Goal: Information Seeking & Learning: Learn about a topic

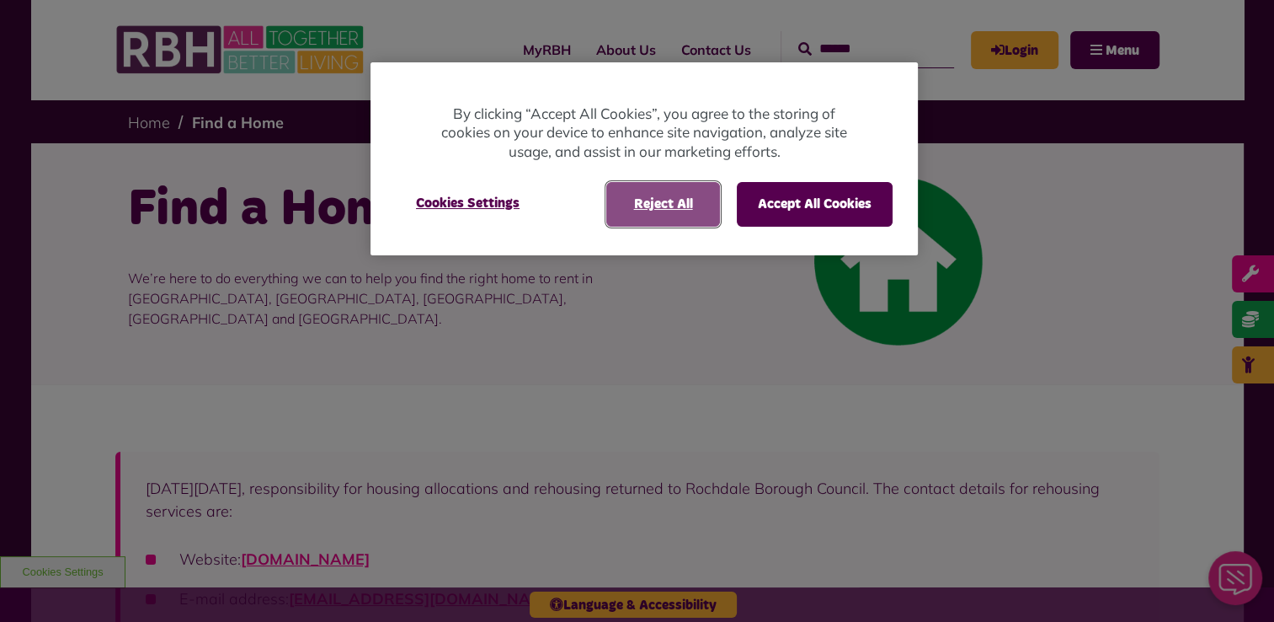
click at [683, 201] on button "Reject All" at bounding box center [664, 204] width 114 height 44
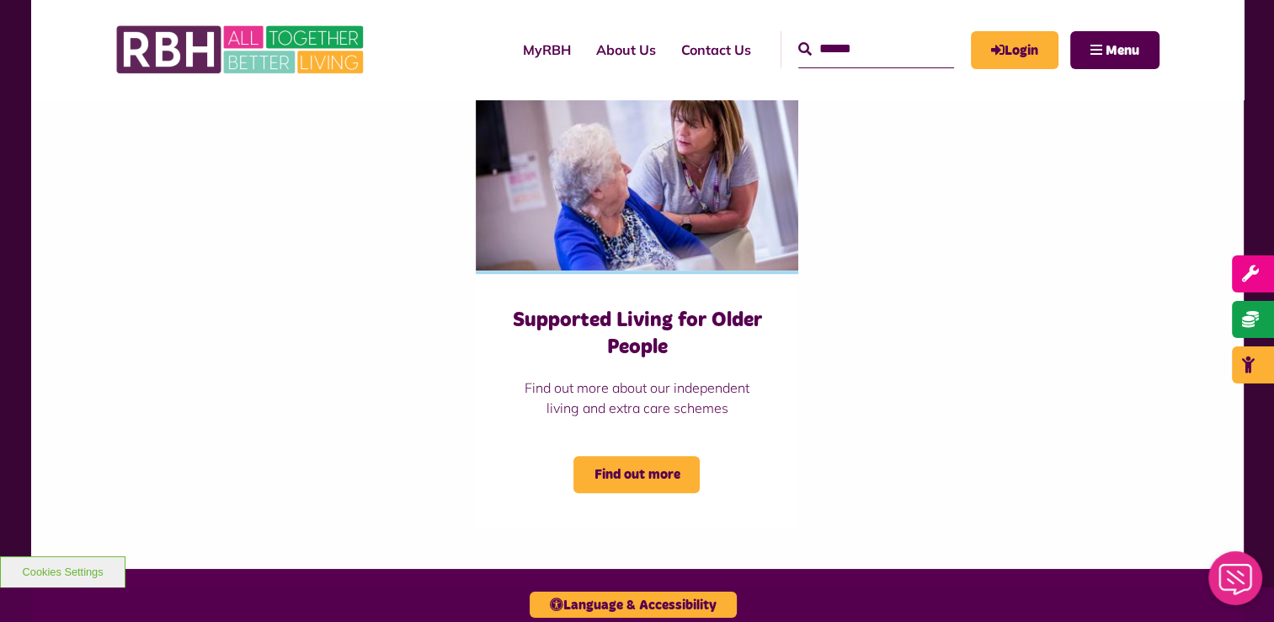
scroll to position [1148, 0]
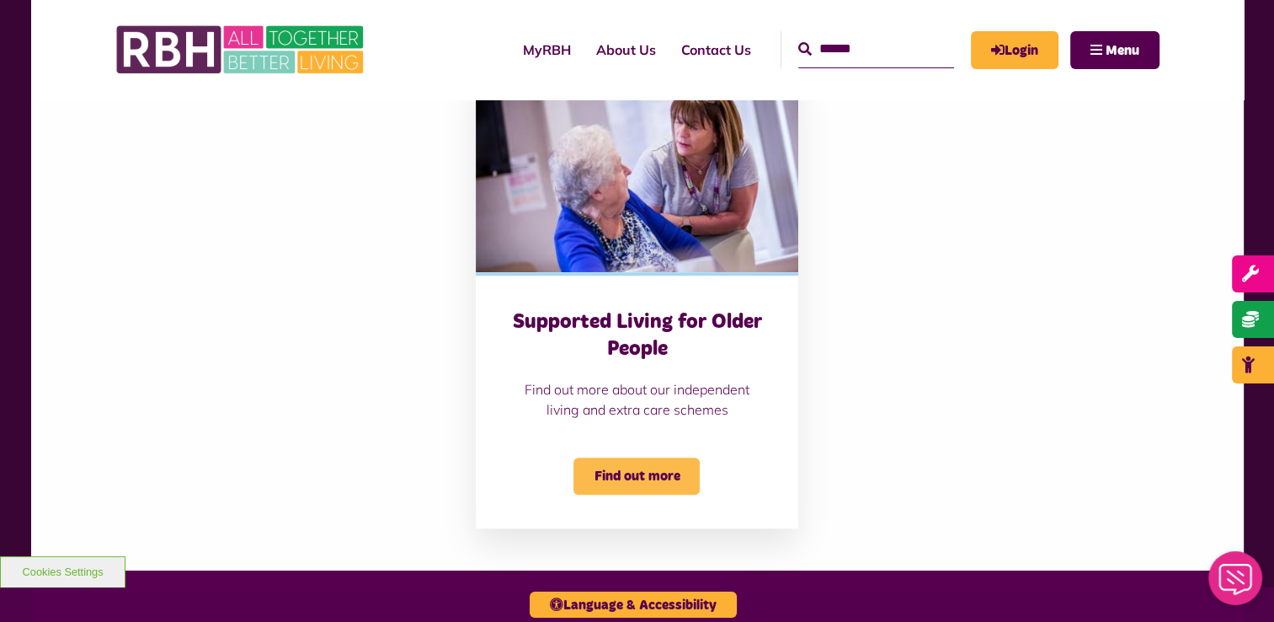
click at [681, 474] on span "Find out more" at bounding box center [637, 475] width 126 height 37
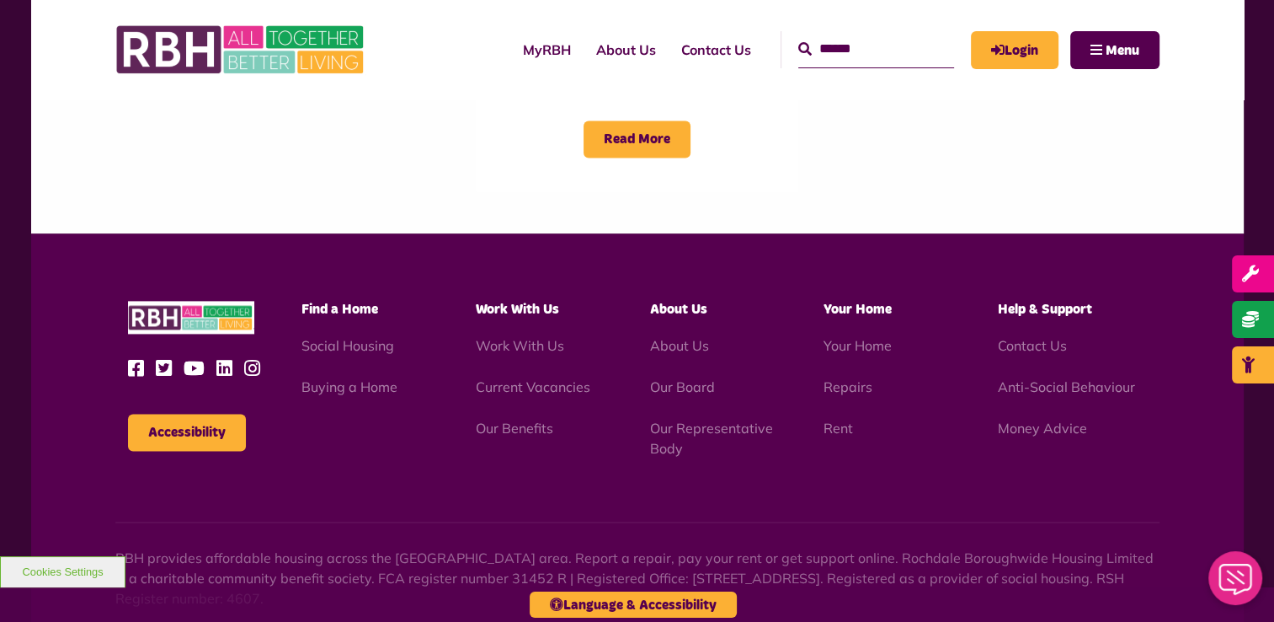
scroll to position [2335, 0]
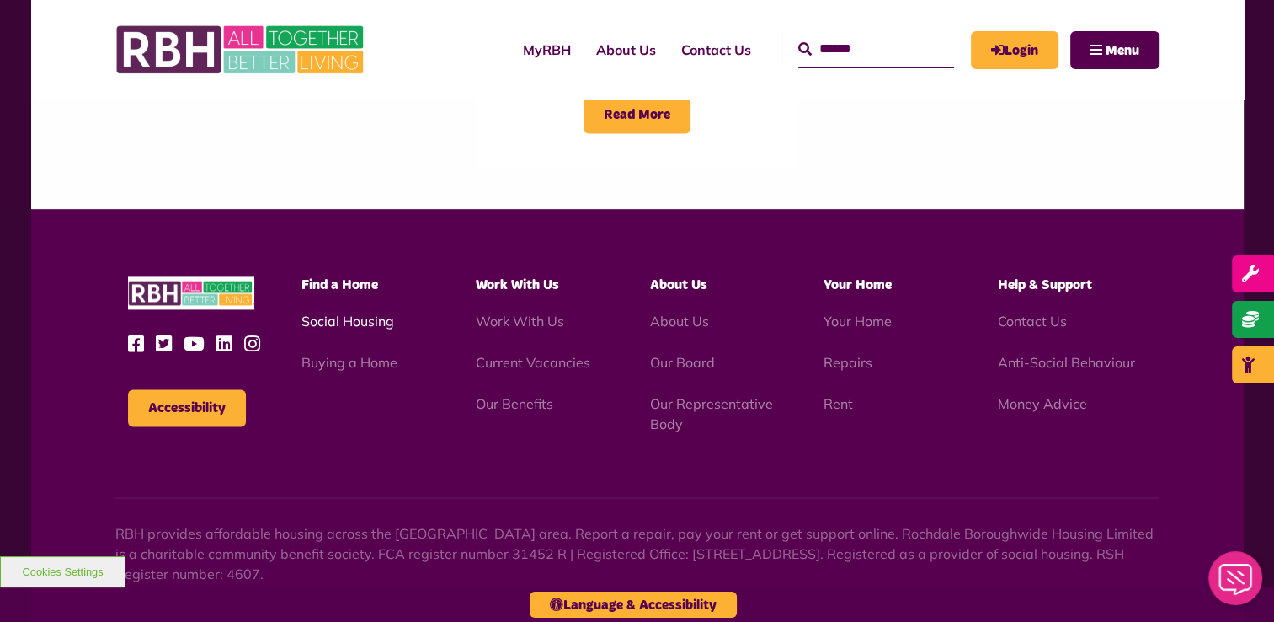
click at [342, 320] on link "Social Housing" at bounding box center [348, 321] width 93 height 17
